Goal: Check status: Check status

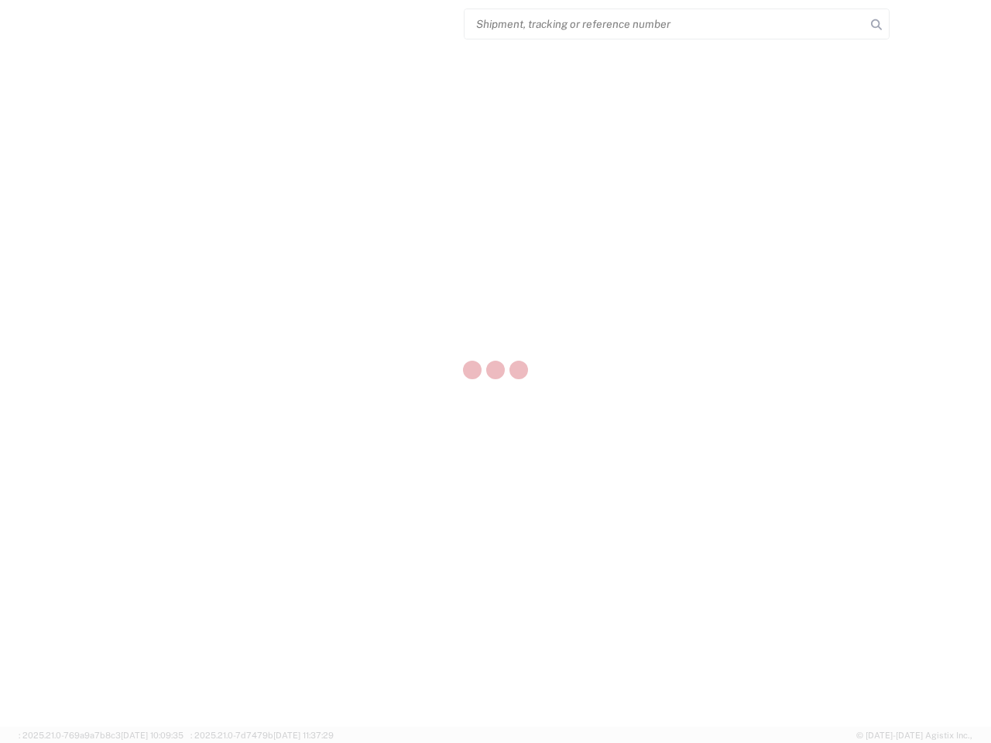
select select "US"
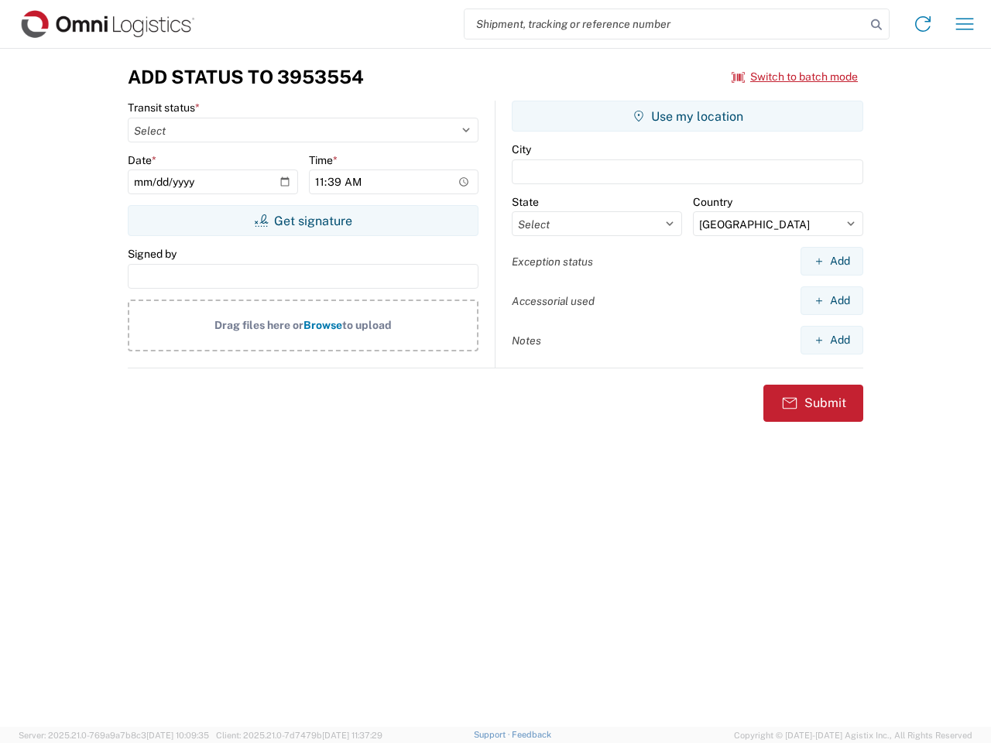
click at [665, 24] on input "search" at bounding box center [664, 23] width 401 height 29
click at [876, 25] on icon at bounding box center [877, 25] width 22 height 22
click at [923, 24] on icon at bounding box center [922, 24] width 25 height 25
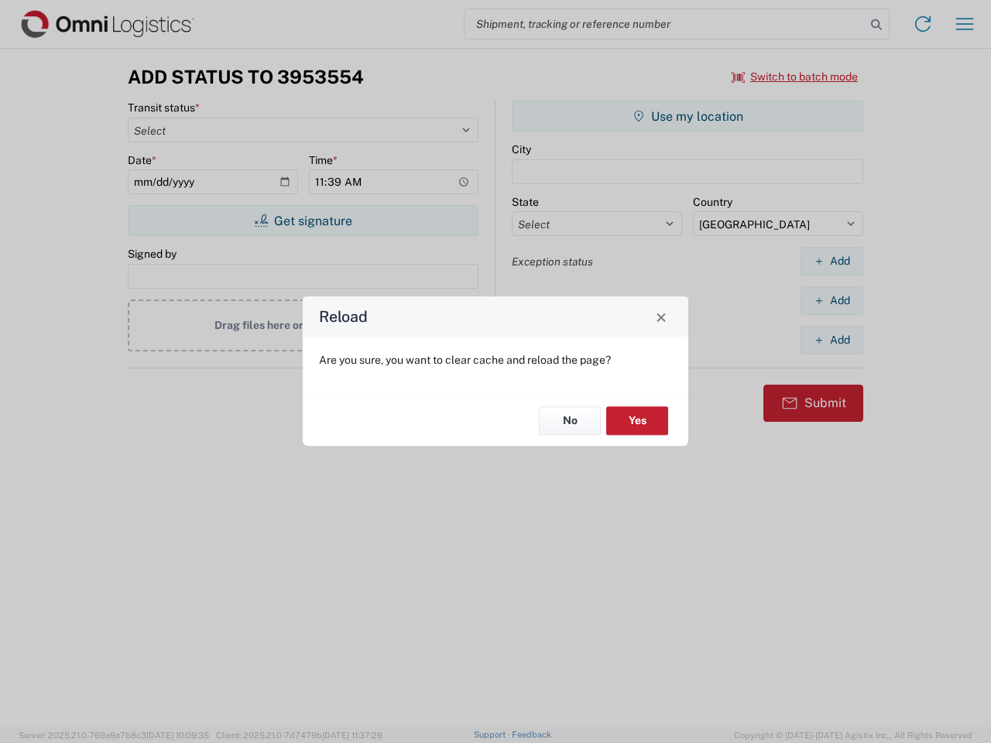
click at [965, 24] on div "Reload Are you sure, you want to clear cache and reload the page? No Yes" at bounding box center [495, 371] width 991 height 743
click at [795, 77] on div "Reload Are you sure, you want to clear cache and reload the page? No Yes" at bounding box center [495, 371] width 991 height 743
click at [303, 221] on div "Reload Are you sure, you want to clear cache and reload the page? No Yes" at bounding box center [495, 371] width 991 height 743
click at [687, 116] on div "Reload Are you sure, you want to clear cache and reload the page? No Yes" at bounding box center [495, 371] width 991 height 743
click at [831, 261] on div "Reload Are you sure, you want to clear cache and reload the page? No Yes" at bounding box center [495, 371] width 991 height 743
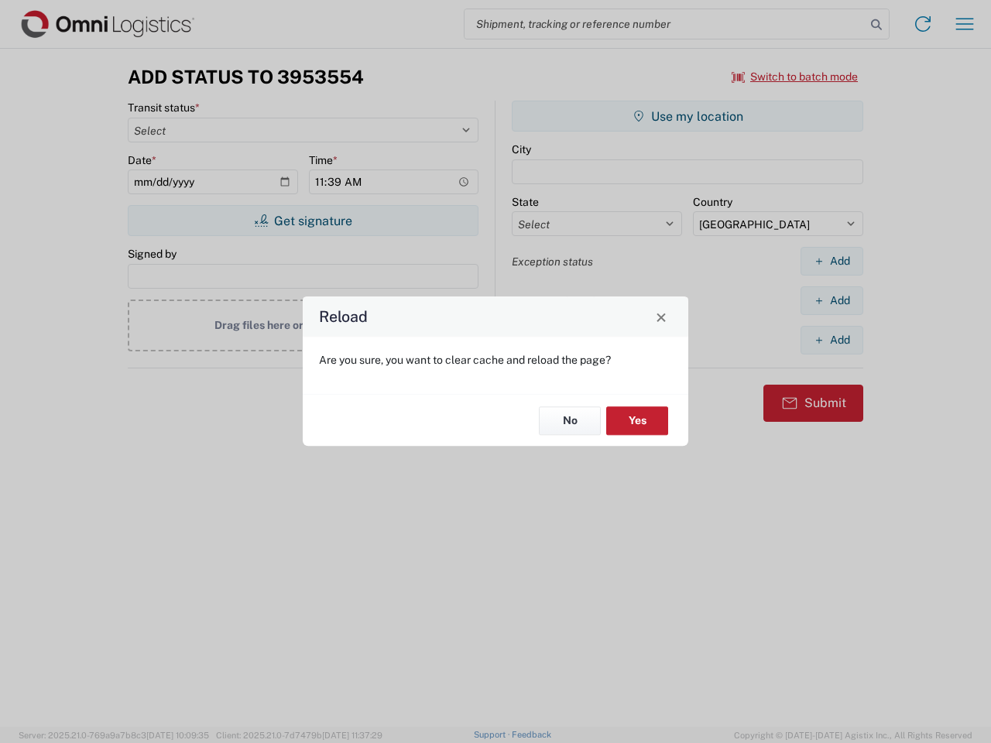
click at [831, 300] on div "Reload Are you sure, you want to clear cache and reload the page? No Yes" at bounding box center [495, 371] width 991 height 743
click at [831, 340] on div "Reload Are you sure, you want to clear cache and reload the page? No Yes" at bounding box center [495, 371] width 991 height 743
